Goal: Find specific page/section

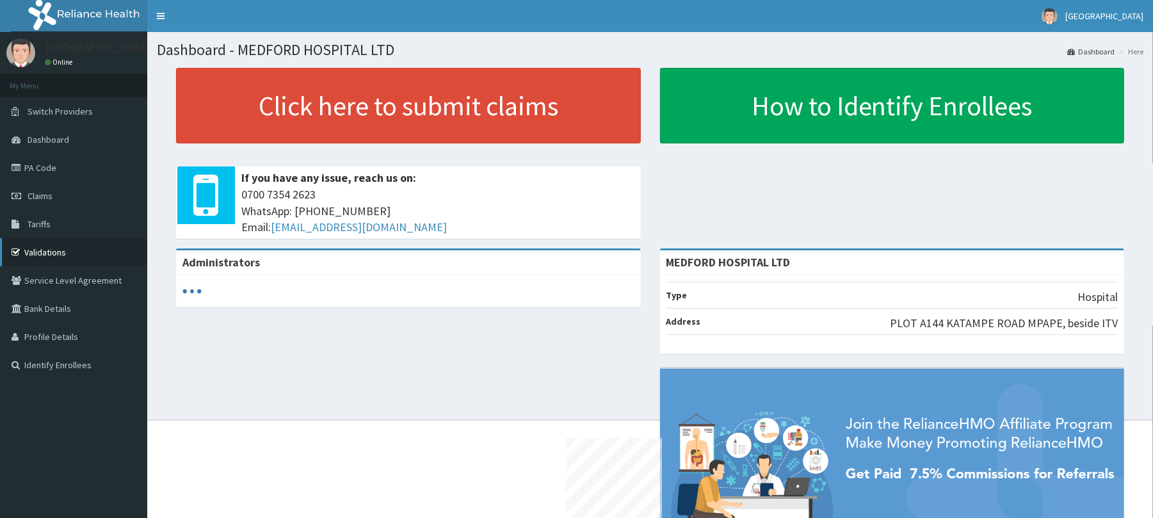
click at [54, 252] on link "Validations" at bounding box center [73, 252] width 147 height 28
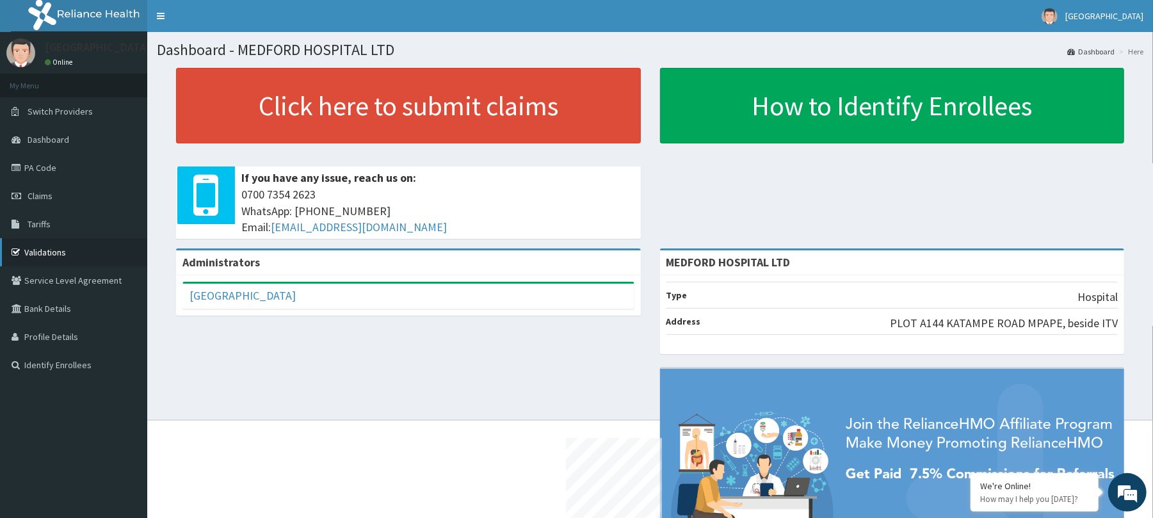
click at [52, 257] on link "Validations" at bounding box center [73, 252] width 147 height 28
